Goal: Information Seeking & Learning: Learn about a topic

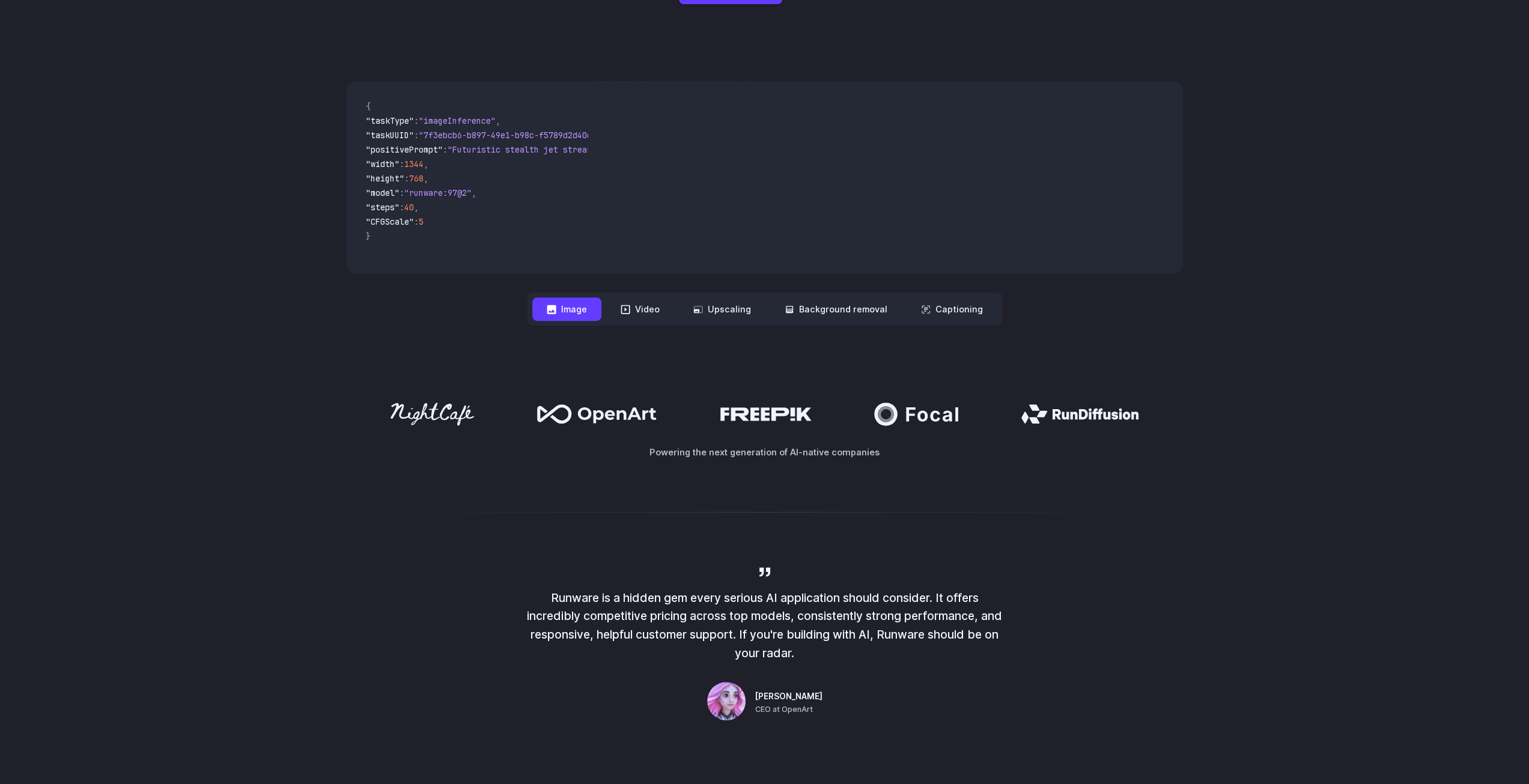
scroll to position [481, 0]
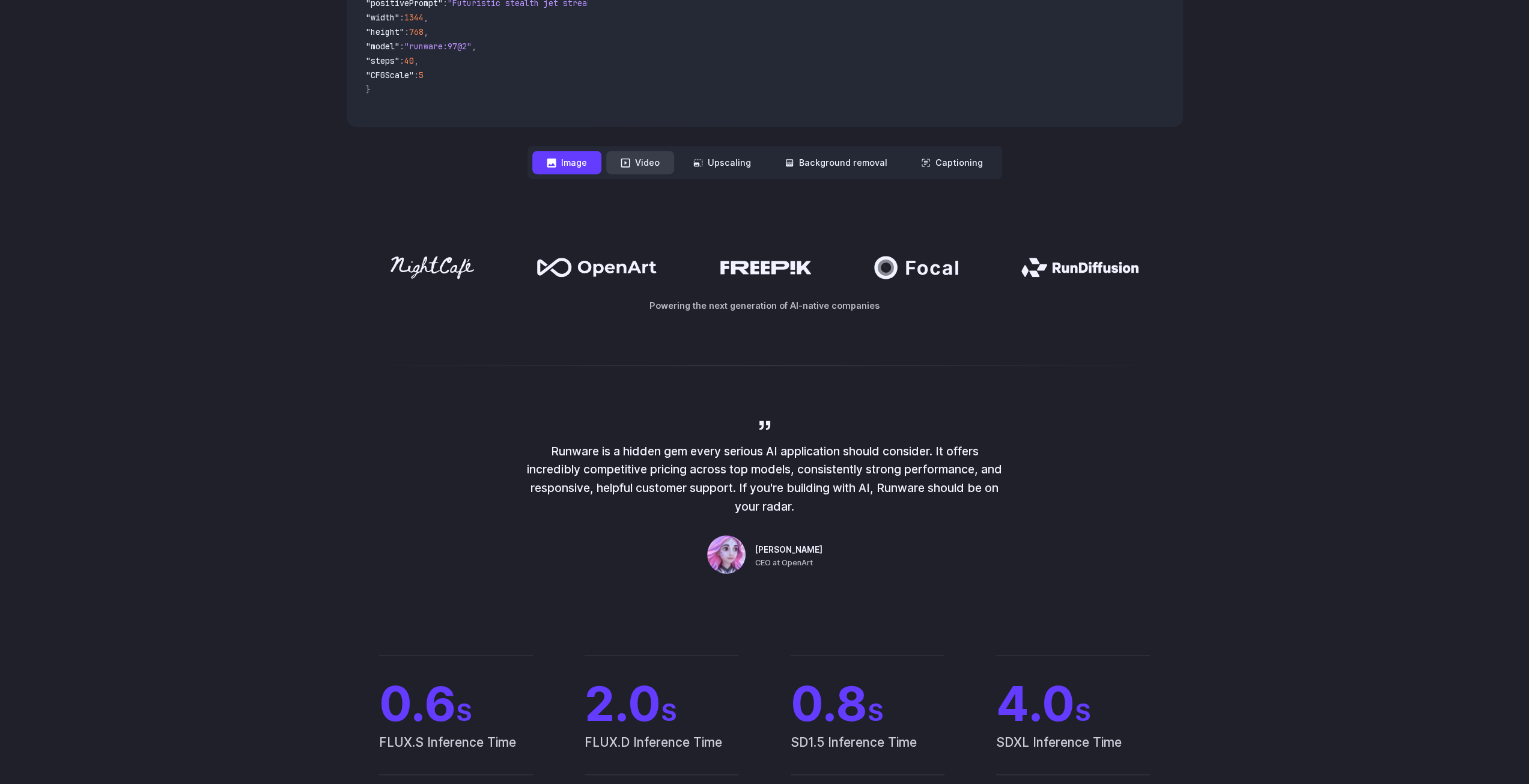
click at [640, 172] on button "Video" at bounding box center [640, 162] width 68 height 24
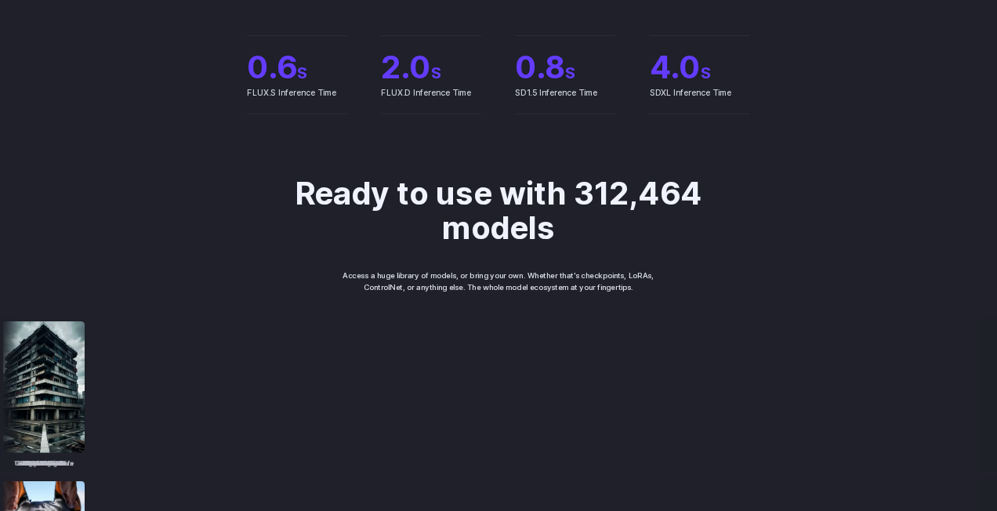
scroll to position [1724, 0]
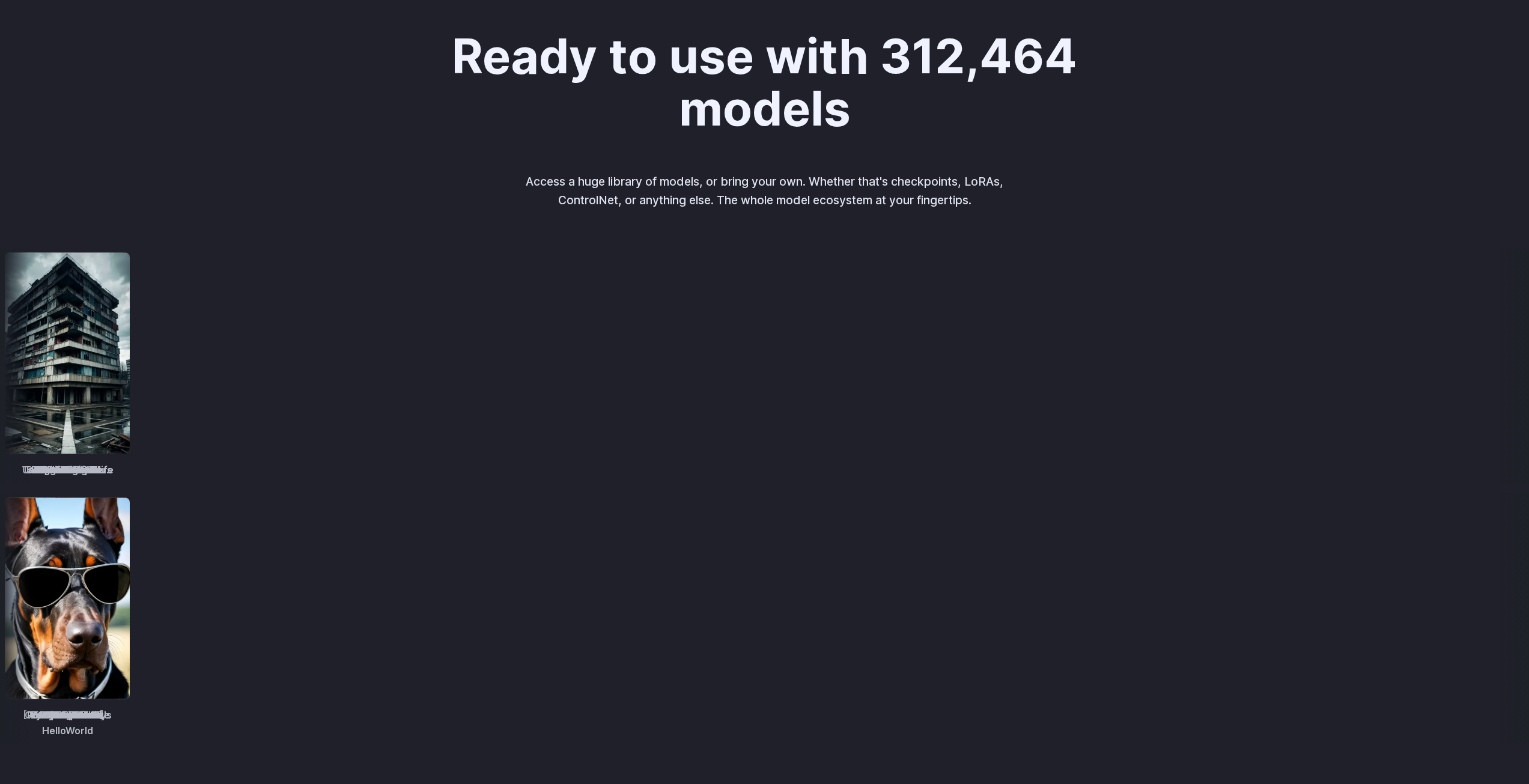
click at [264, 337] on img at bounding box center [202, 353] width 125 height 202
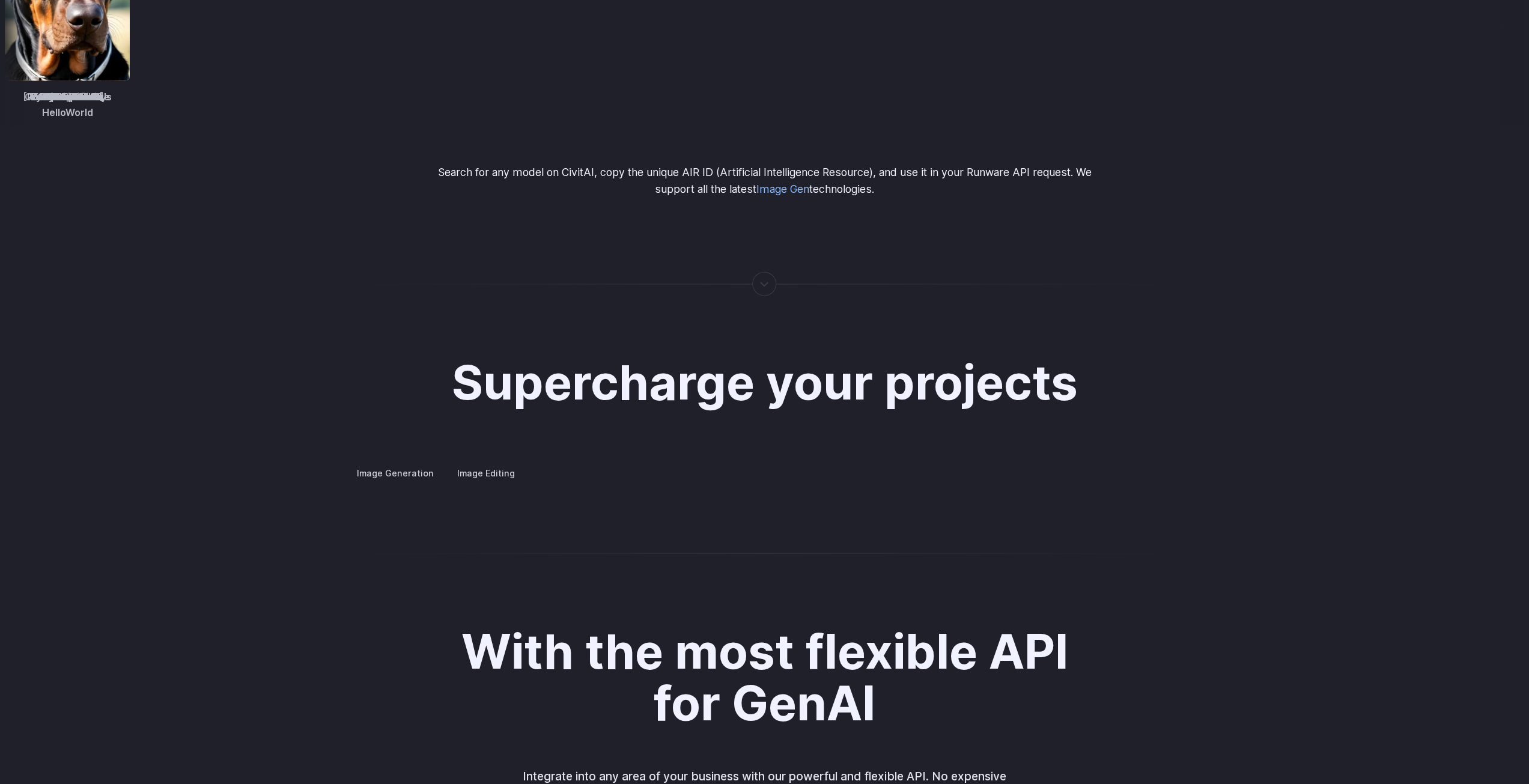
scroll to position [2102, 0]
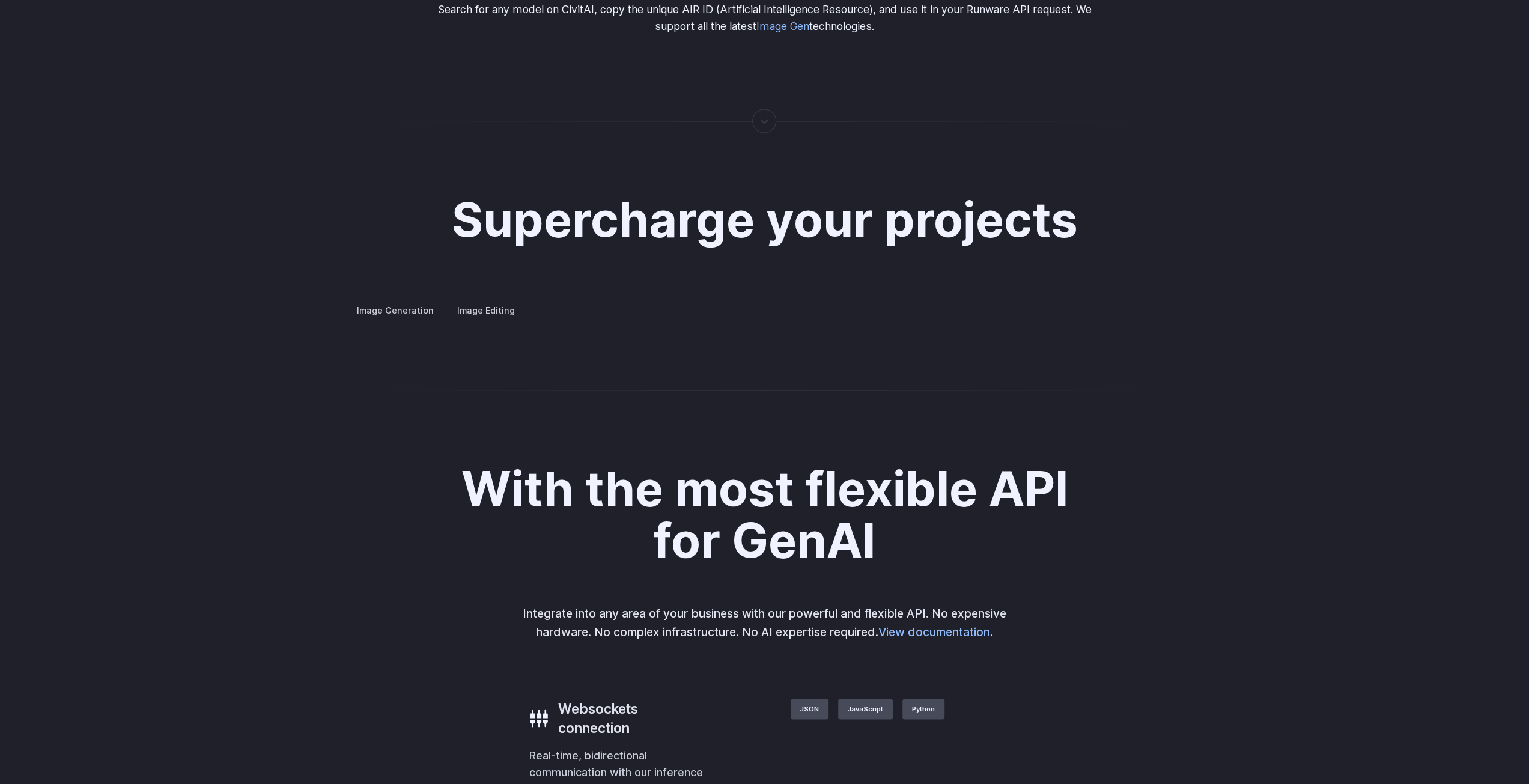
click at [0, 0] on summary "Personalized assets" at bounding box center [0, 0] width 0 height 0
click at [0, 0] on summary "Product design" at bounding box center [0, 0] width 0 height 0
drag, startPoint x: 1029, startPoint y: 466, endPoint x: 1112, endPoint y: 473, distance: 83.3
click at [0, 0] on img at bounding box center [0, 0] width 0 height 0
click at [0, 0] on button "Go to 3 of 4" at bounding box center [0, 0] width 0 height 0
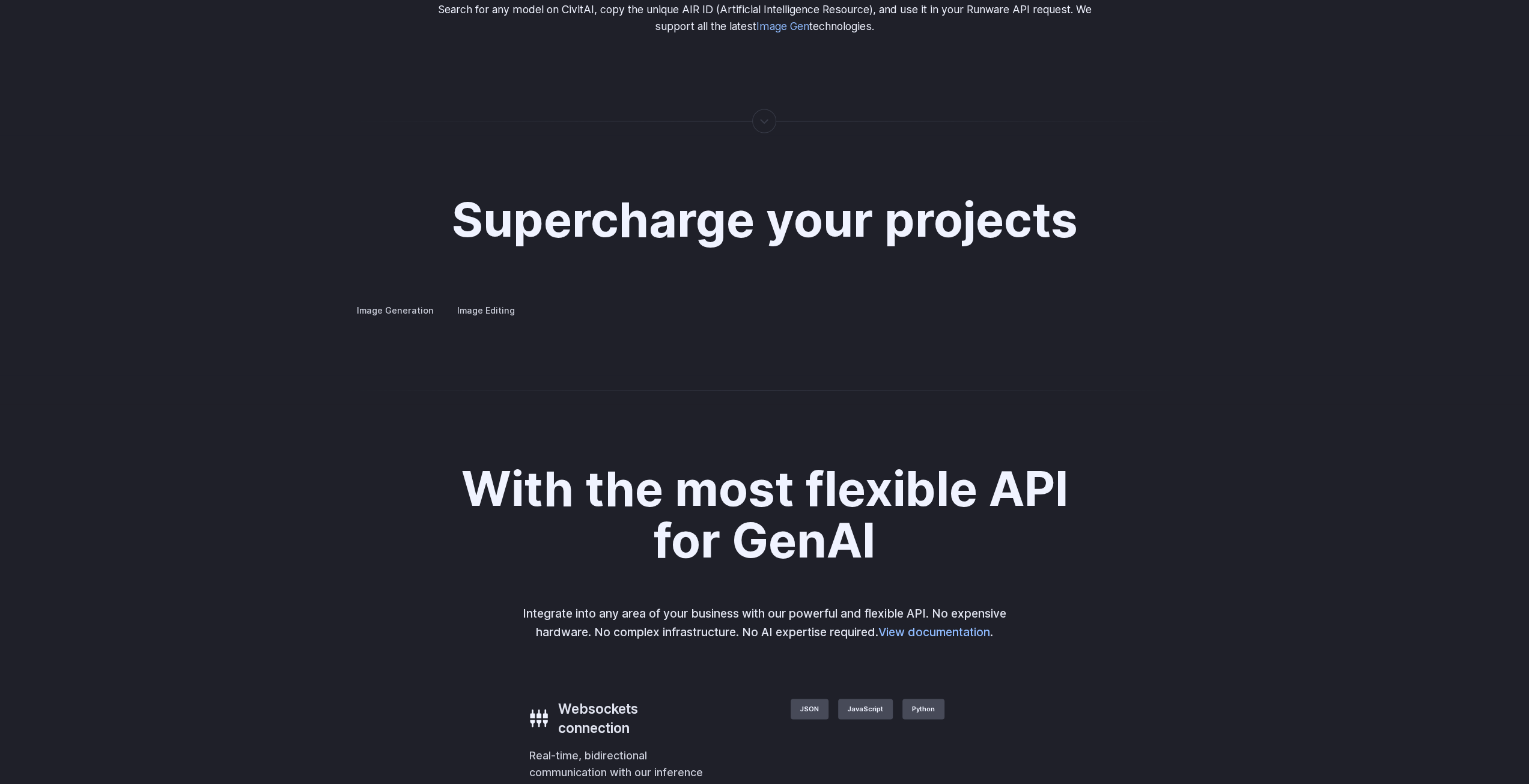
click at [0, 0] on button "Go to 2 of 4" at bounding box center [0, 0] width 0 height 0
click at [0, 0] on button "Go to 1 of 4" at bounding box center [0, 0] width 0 height 0
click at [0, 0] on button "Go to 4 of 4" at bounding box center [0, 0] width 0 height 0
click at [0, 0] on button "Go to 3 of 4" at bounding box center [0, 0] width 0 height 0
click at [0, 0] on div at bounding box center [0, 0] width 0 height 0
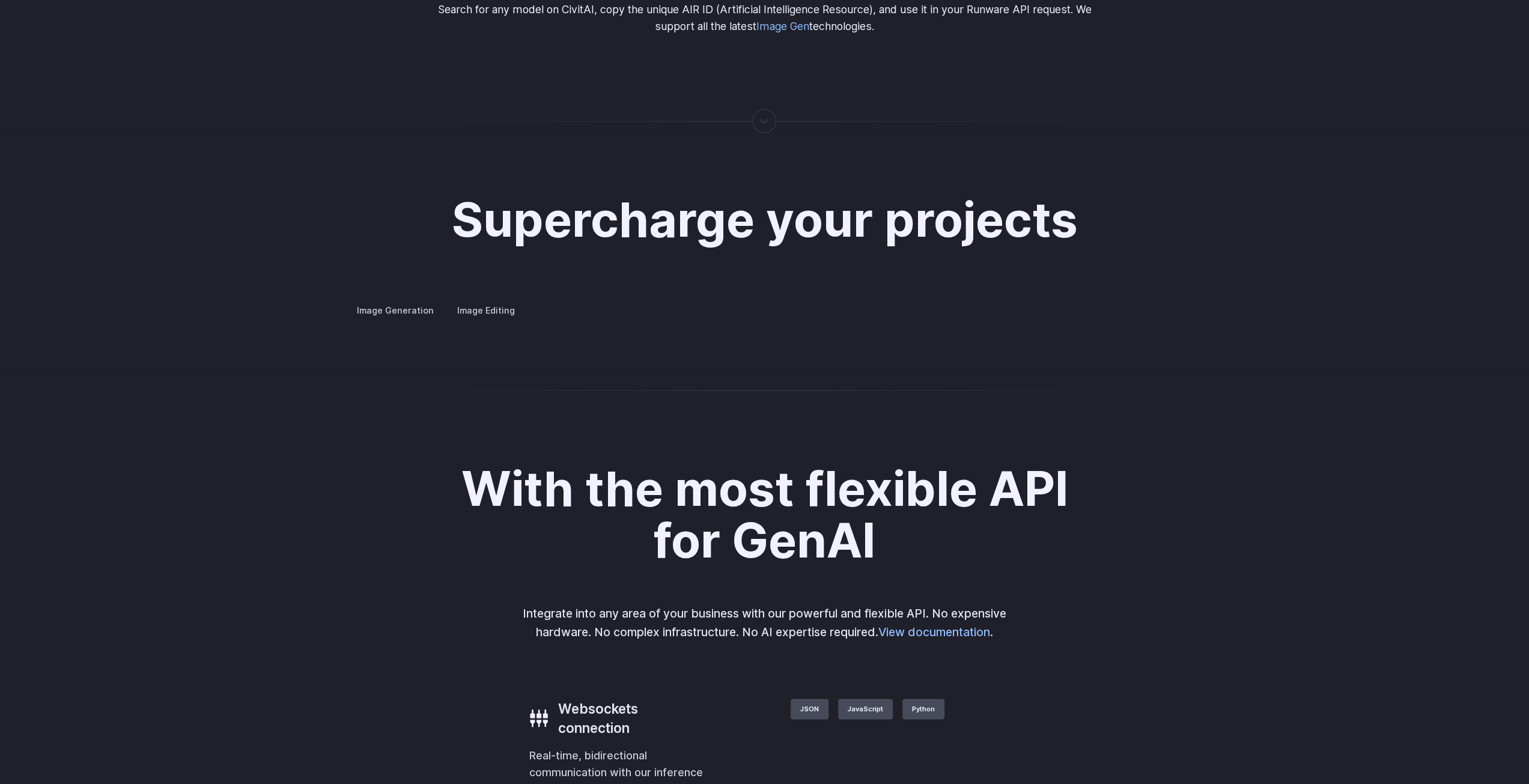
click at [0, 0] on div at bounding box center [0, 0] width 0 height 0
click at [0, 0] on button "Go to 4 of 4" at bounding box center [0, 0] width 0 height 0
click at [0, 0] on summary "Concept design" at bounding box center [0, 0] width 0 height 0
click at [0, 0] on details "Concept design Quickly ideate and polish new concepts, from character design, t…" at bounding box center [0, 0] width 0 height 0
click at [0, 0] on summary "Creative styling" at bounding box center [0, 0] width 0 height 0
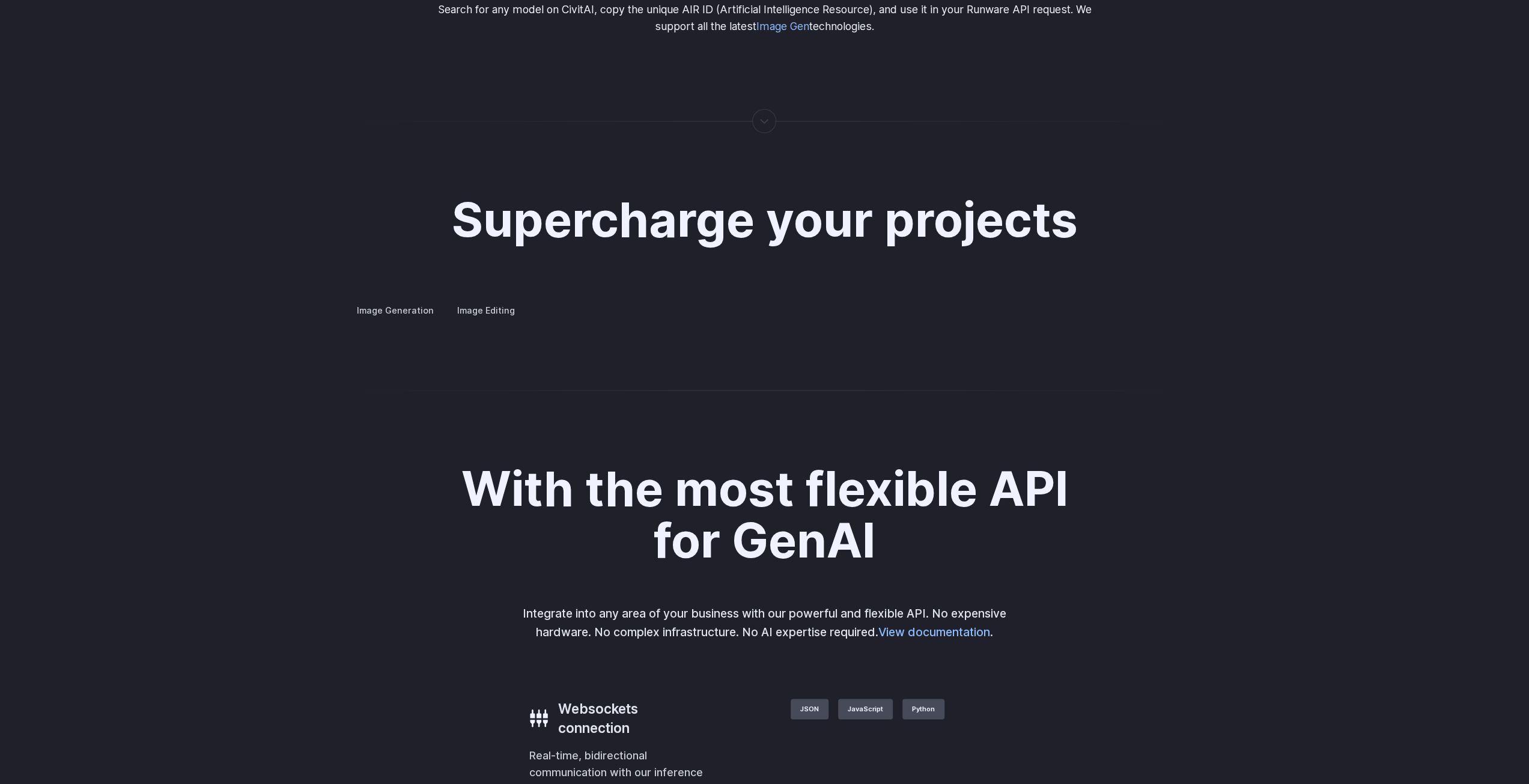
click at [0, 0] on summary "Architecture" at bounding box center [0, 0] width 0 height 0
click at [0, 0] on summary "Product design" at bounding box center [0, 0] width 0 height 0
click at [0, 0] on summary "Personalized assets" at bounding box center [0, 0] width 0 height 0
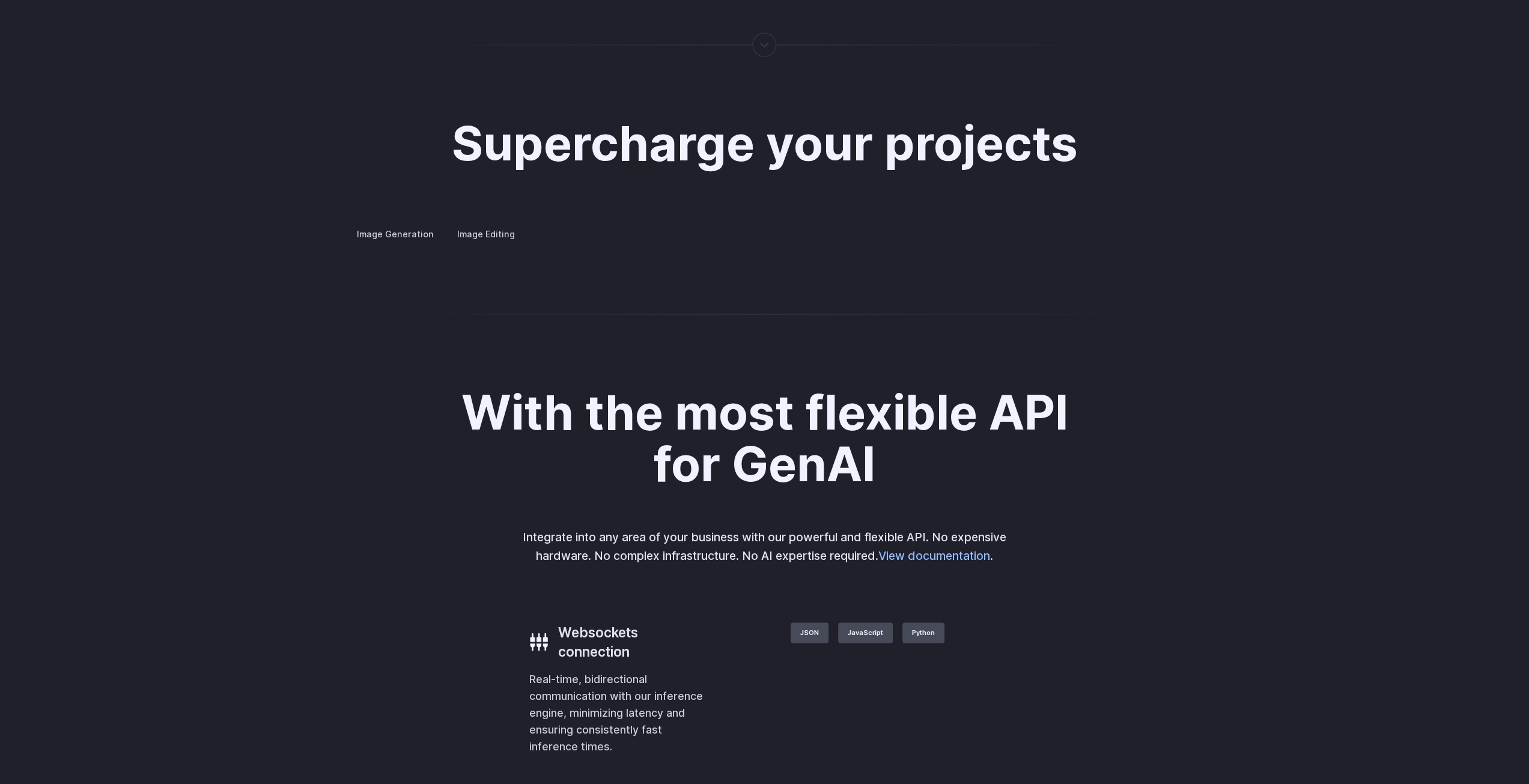
scroll to position [2222, 0]
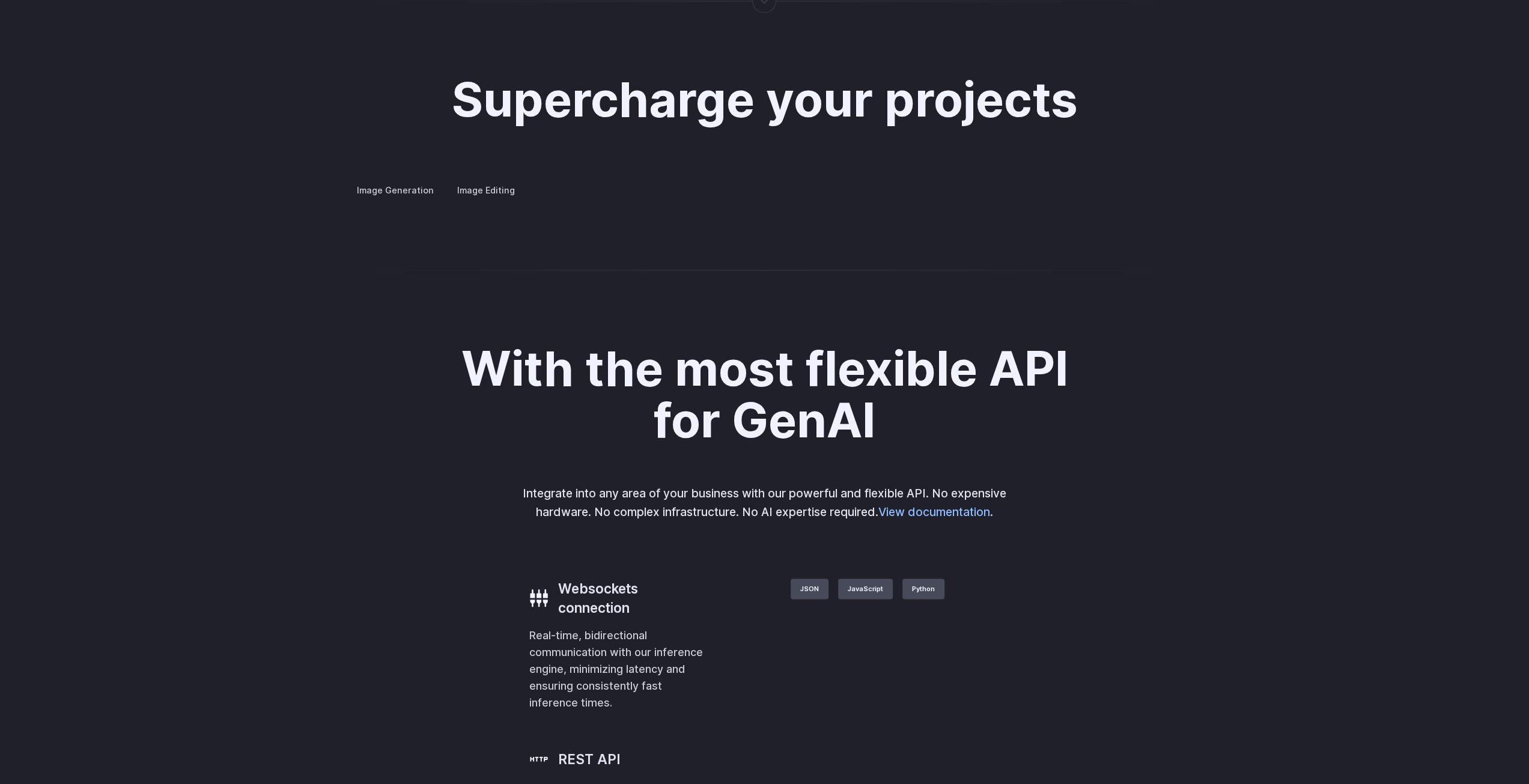
drag, startPoint x: 1052, startPoint y: 426, endPoint x: 983, endPoint y: 429, distance: 69.1
click at [0, 0] on img at bounding box center [0, 0] width 0 height 0
click at [0, 0] on button "Go to 2 of 4" at bounding box center [0, 0] width 0 height 0
click at [0, 0] on button "Go to 1 of 4" at bounding box center [0, 0] width 0 height 0
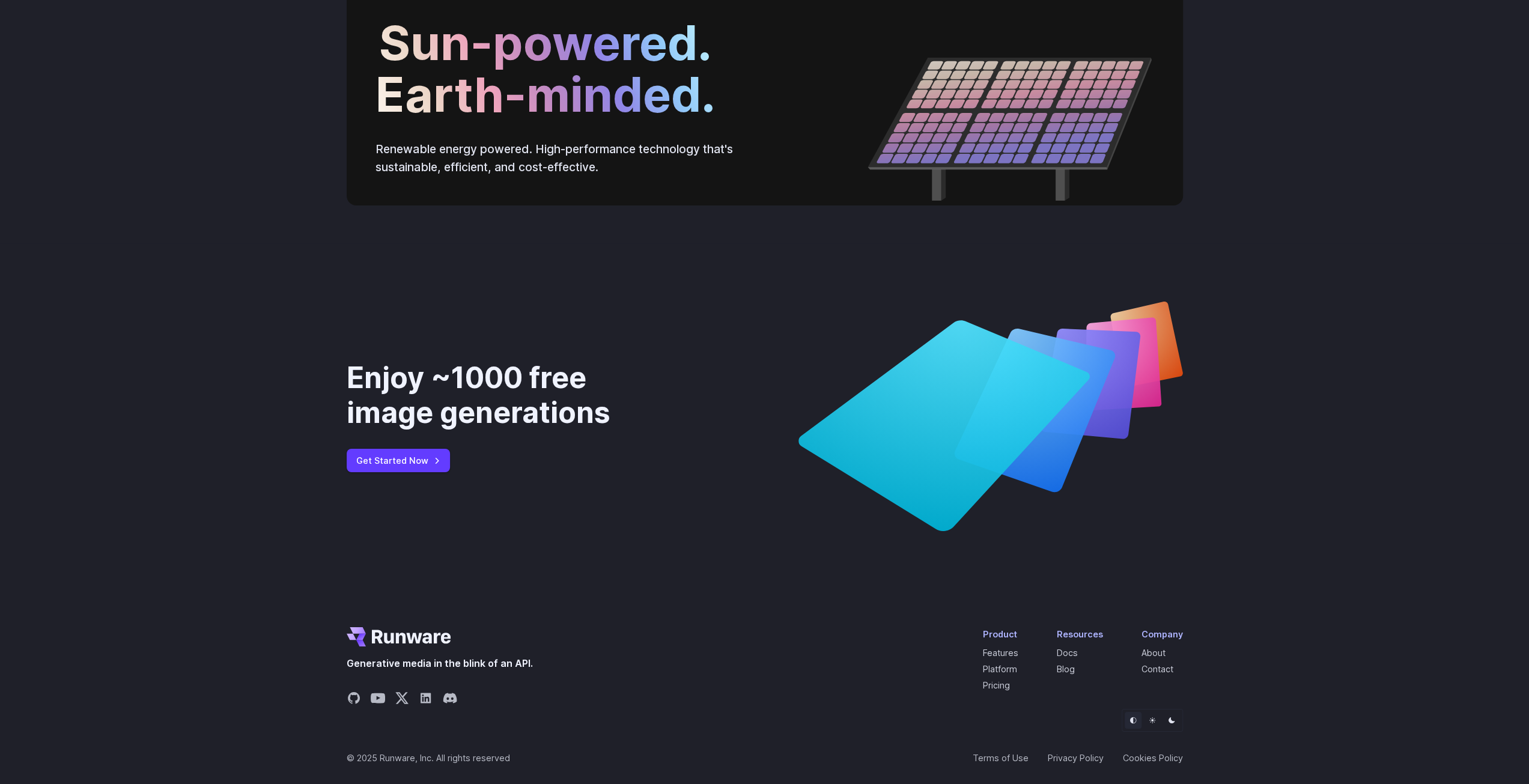
scroll to position [4340, 0]
click at [1002, 687] on link "Pricing" at bounding box center [996, 684] width 27 height 10
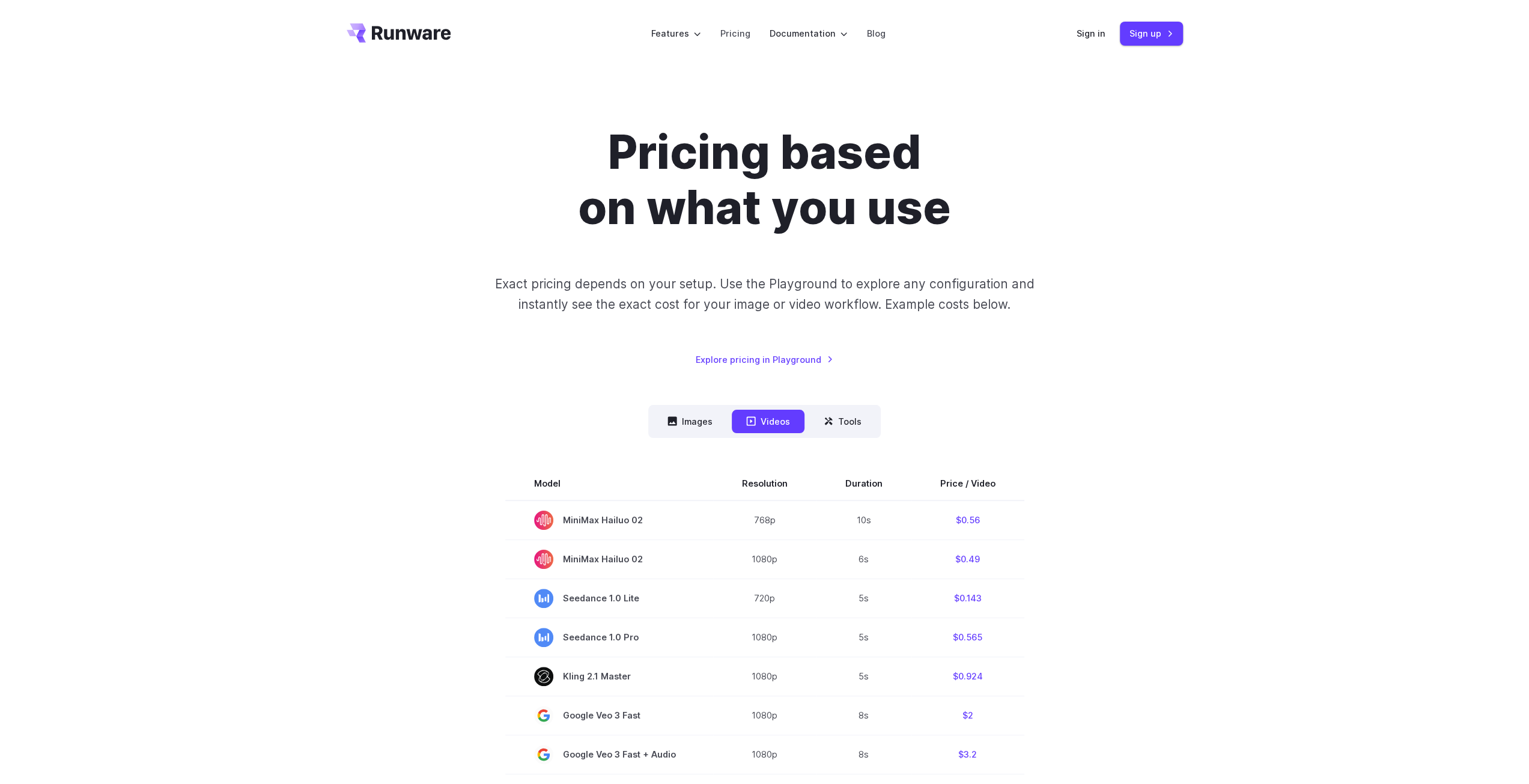
click at [310, 378] on div "Pricing based on what you use Exact pricing depends on your setup. Use the Play…" at bounding box center [764, 730] width 1529 height 1326
click at [692, 420] on button "Images" at bounding box center [690, 422] width 74 height 24
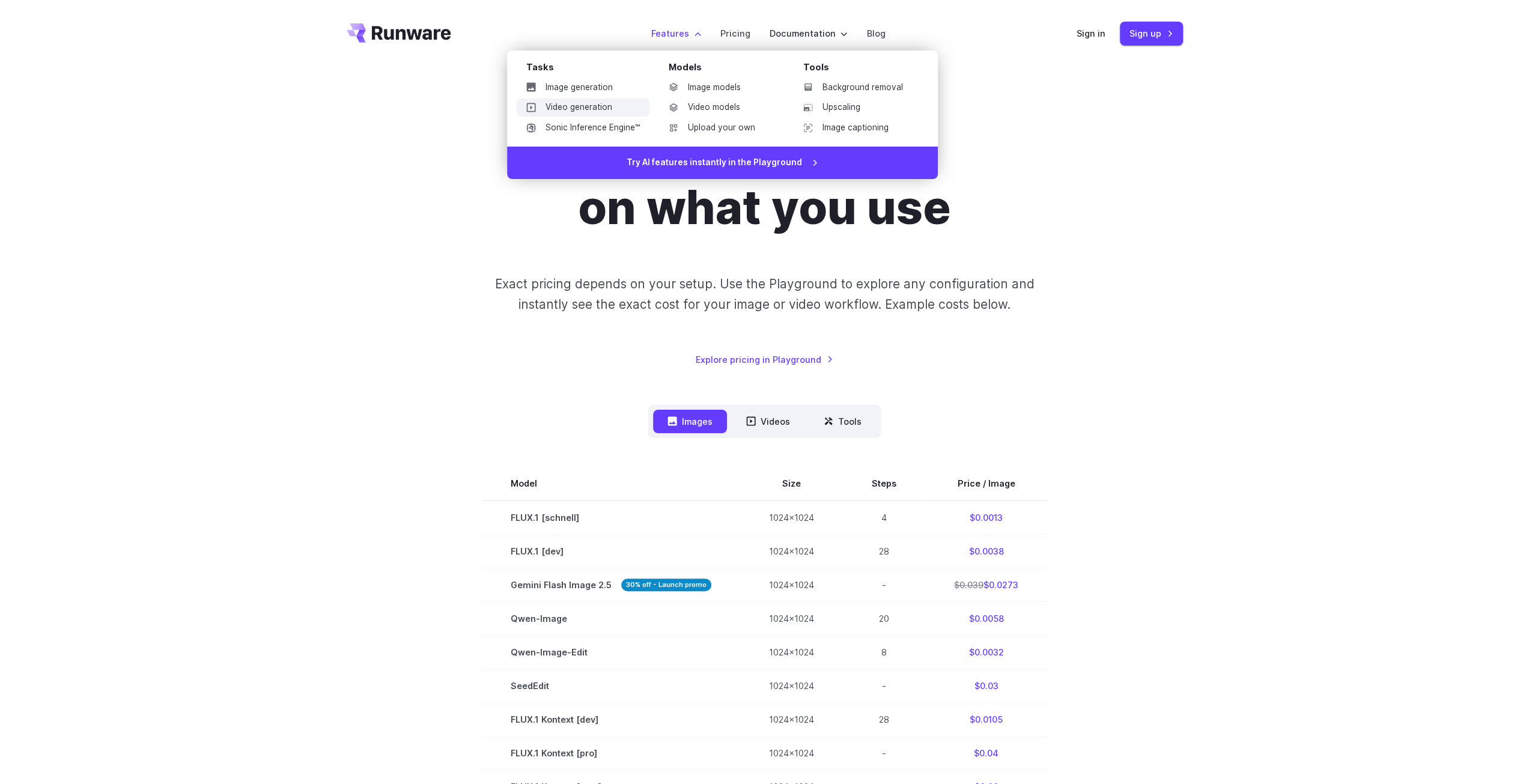
click at [586, 102] on link "Video generation" at bounding box center [582, 108] width 133 height 18
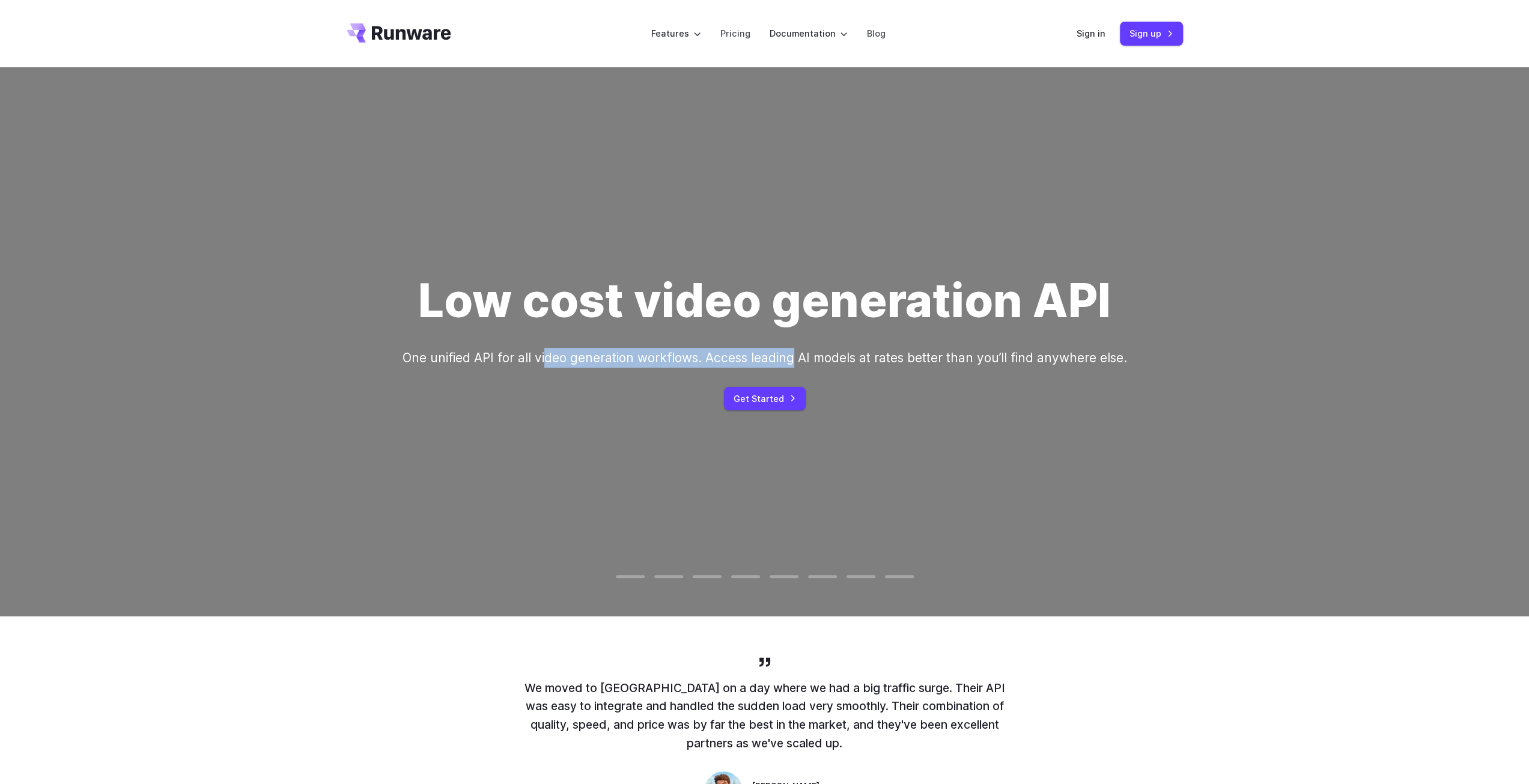
drag, startPoint x: 707, startPoint y: 380, endPoint x: 454, endPoint y: 368, distance: 253.3
click at [484, 373] on div "Low cost video generation API One unified API for all video generation workflow…" at bounding box center [764, 342] width 724 height 137
click at [635, 579] on video at bounding box center [764, 342] width 1529 height 765
click at [639, 573] on video at bounding box center [764, 342] width 1529 height 765
click at [663, 574] on div at bounding box center [669, 576] width 29 height 4
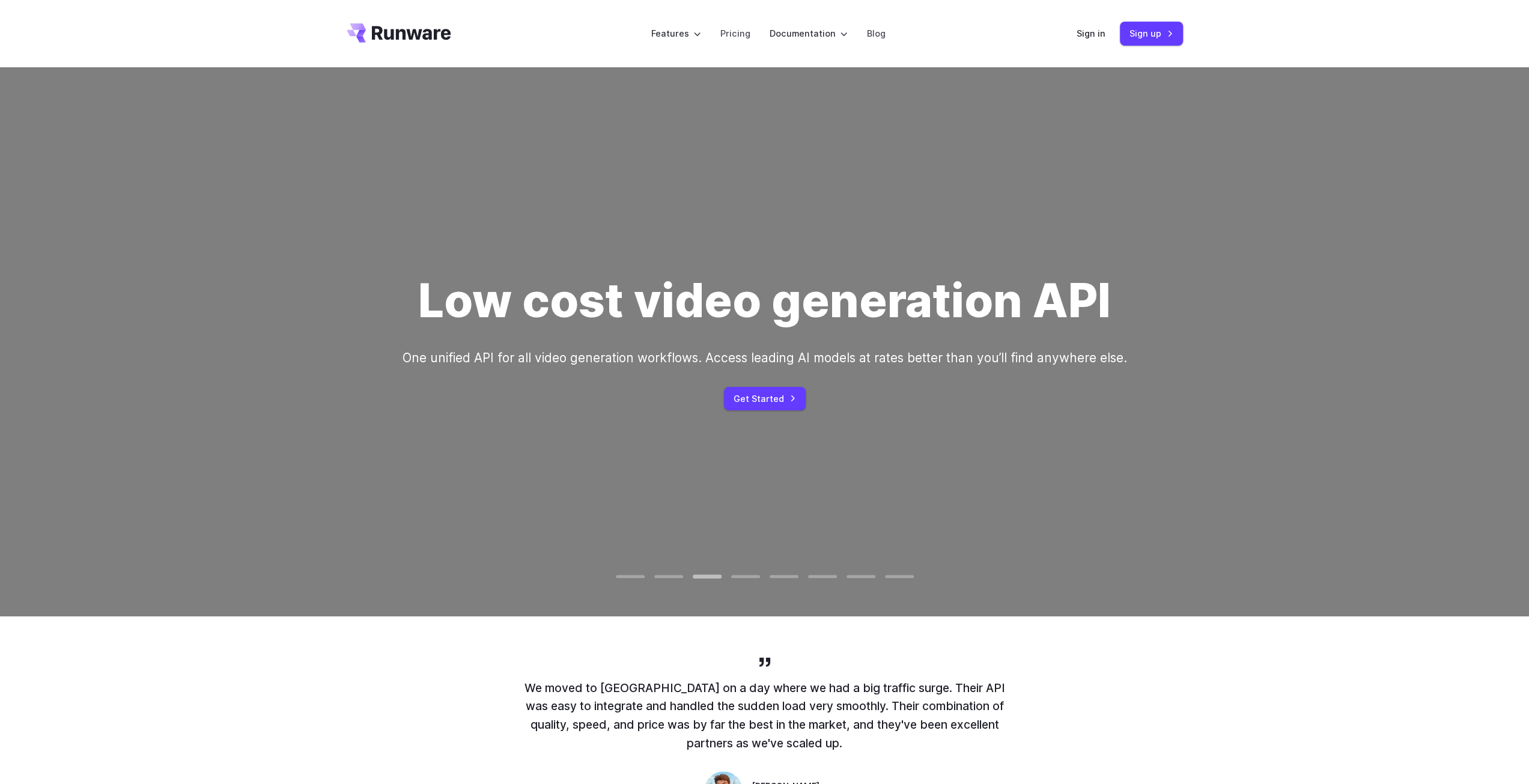
click at [707, 575] on div at bounding box center [707, 576] width 29 height 4
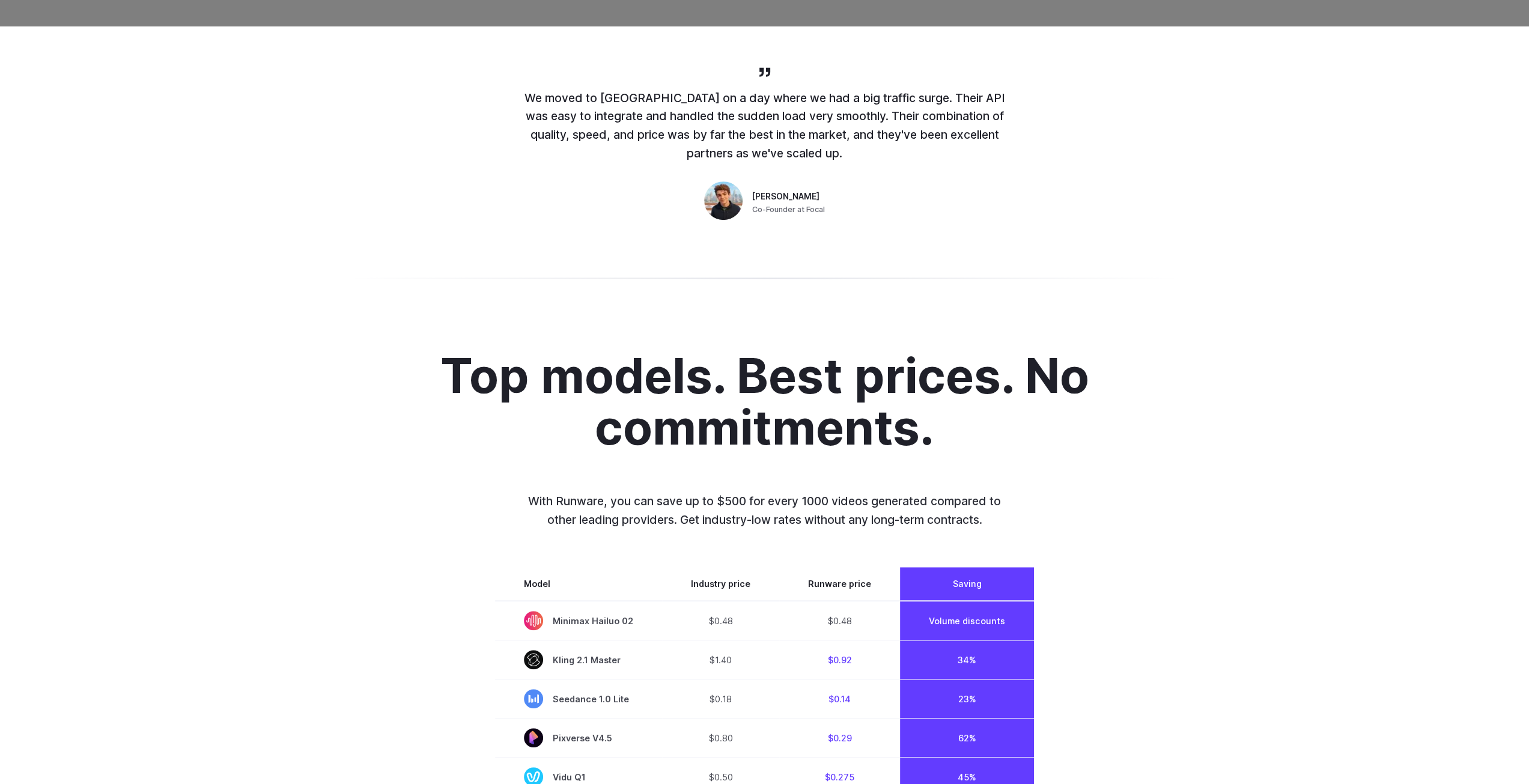
scroll to position [781, 0]
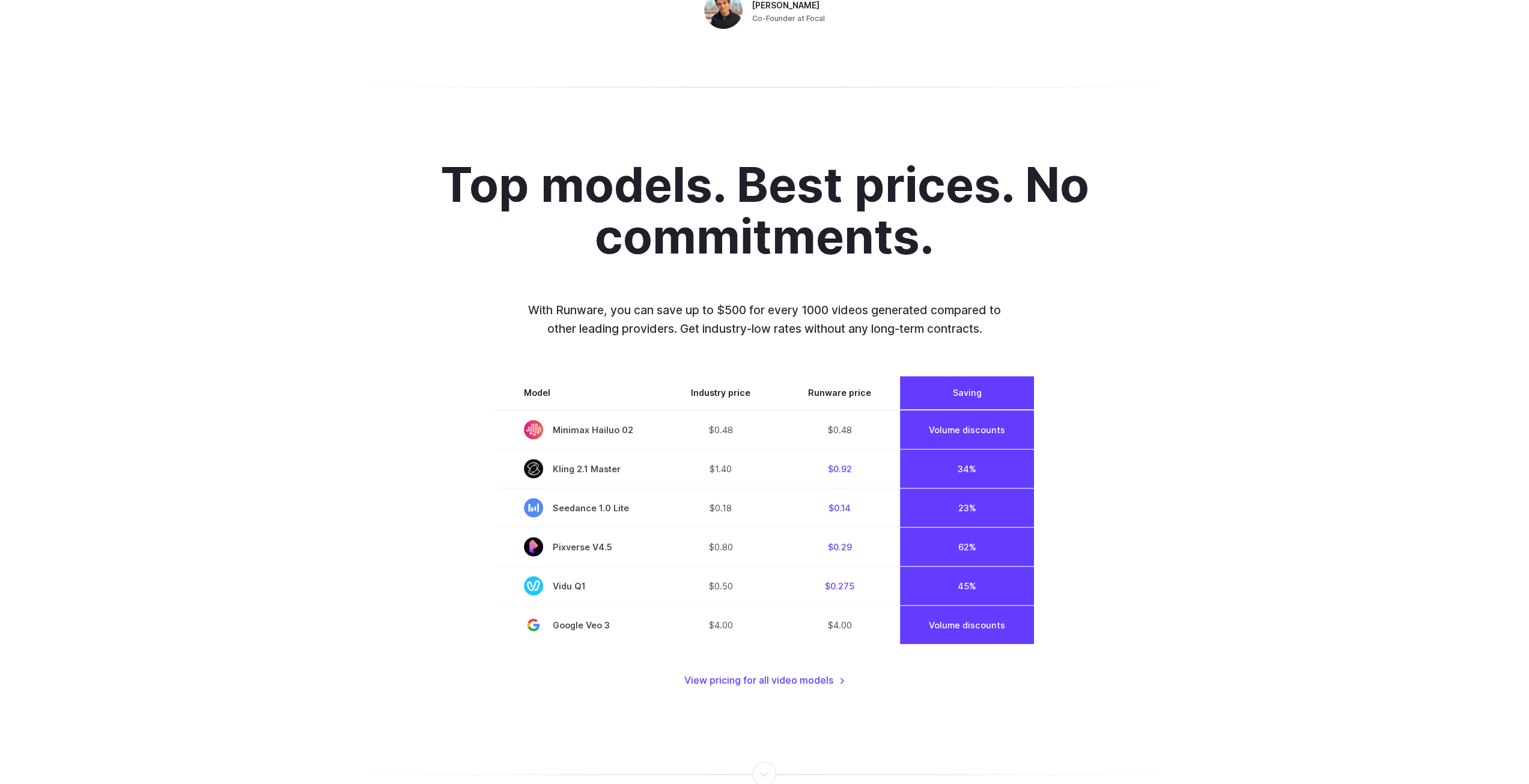
click at [1149, 561] on div "Top models. Best prices. No commitments. With Runware, you can save up to $500 …" at bounding box center [764, 423] width 836 height 530
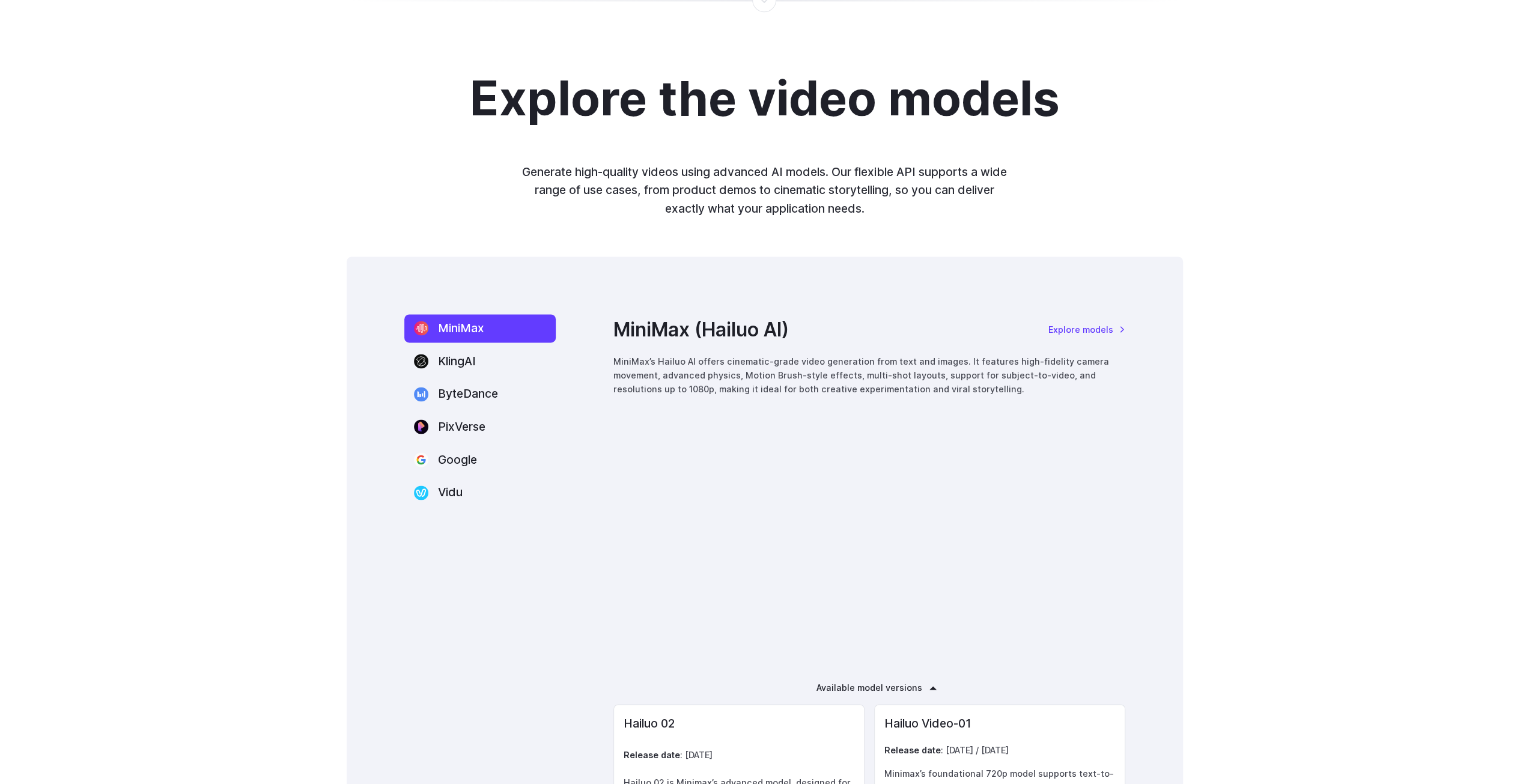
scroll to position [1562, 0]
